Goal: Find specific page/section: Find specific page/section

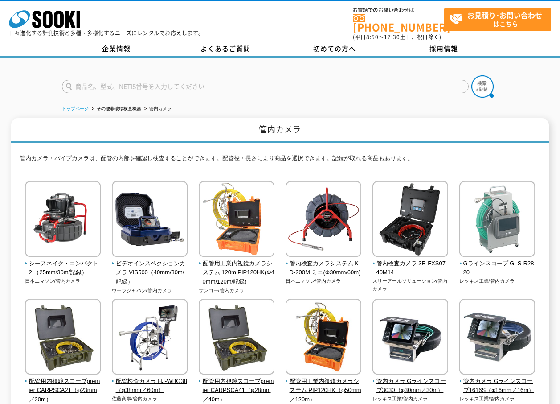
click at [86, 106] on link "トップページ" at bounding box center [75, 108] width 27 height 5
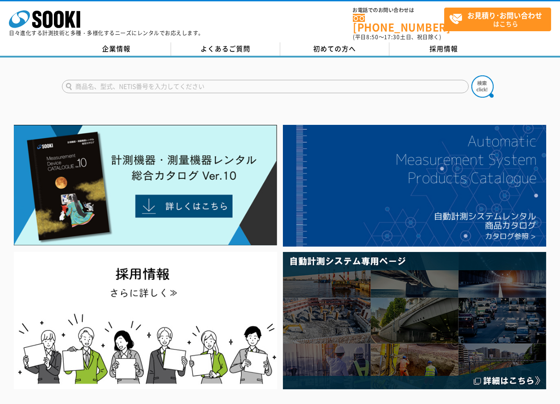
click at [170, 82] on input "text" at bounding box center [265, 86] width 407 height 13
type input "G"
click at [483, 82] on img at bounding box center [482, 86] width 22 height 22
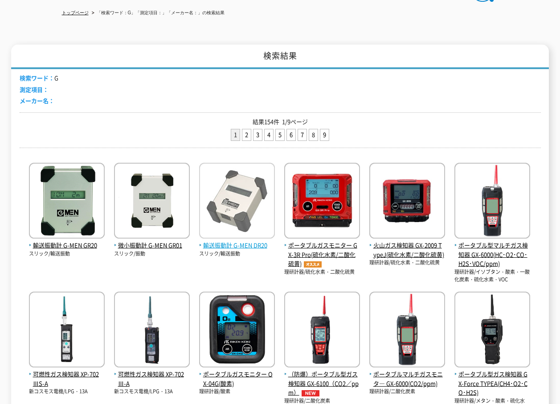
scroll to position [45, 0]
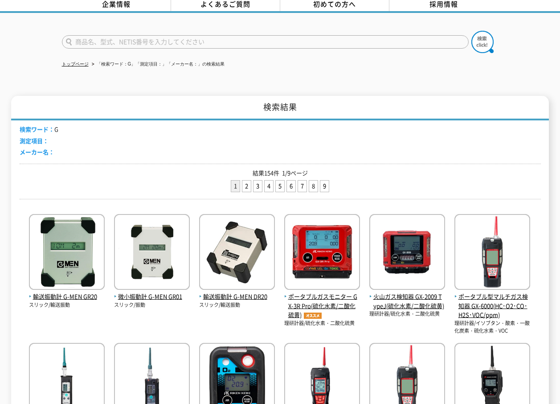
click at [134, 39] on input "text" at bounding box center [265, 41] width 407 height 13
type input "Gｶﾑ"
click at [471, 31] on button at bounding box center [482, 42] width 22 height 22
